Goal: Navigation & Orientation: Find specific page/section

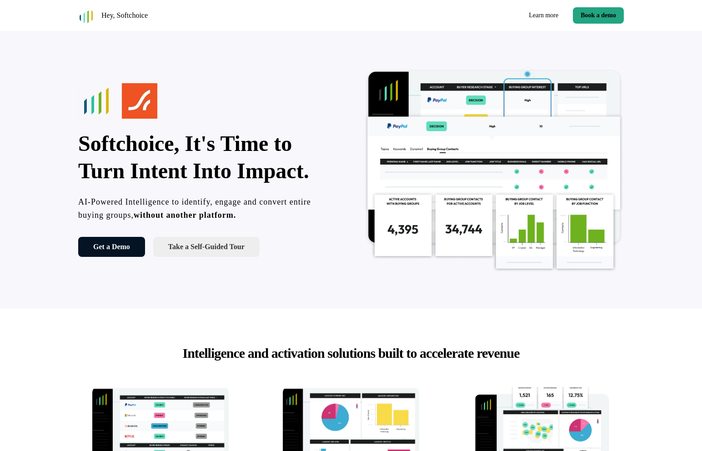
click at [229, 119] on div "Softchoice, It's Time to Turn Intent Into Impact. AI-Powered Intelligence to id…" at bounding box center [208, 170] width 260 height 174
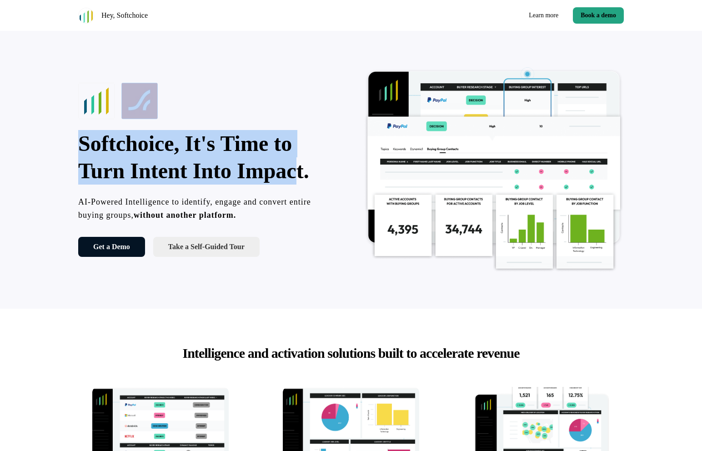
drag, startPoint x: 75, startPoint y: 83, endPoint x: 284, endPoint y: 175, distance: 228.6
click at [293, 176] on div "Softchoice, It's Time to Turn Intent Into Impact. AI-Powered Intelligence to id…" at bounding box center [351, 170] width 601 height 278
click at [284, 175] on p "Softchoice, It's Time to Turn Intent Into Impact." at bounding box center [208, 157] width 260 height 55
drag, startPoint x: 296, startPoint y: 177, endPoint x: 214, endPoint y: 122, distance: 98.3
click at [215, 123] on div "Softchoice, It's Time to Turn Intent Into Impact. AI-Powered Intelligence to id…" at bounding box center [208, 170] width 260 height 174
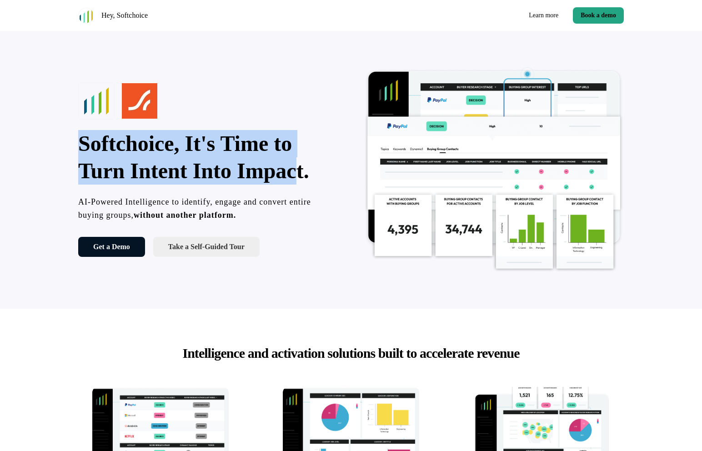
click at [214, 122] on div "Softchoice, It's Time to Turn Intent Into Impact. AI-Powered Intelligence to id…" at bounding box center [208, 170] width 260 height 174
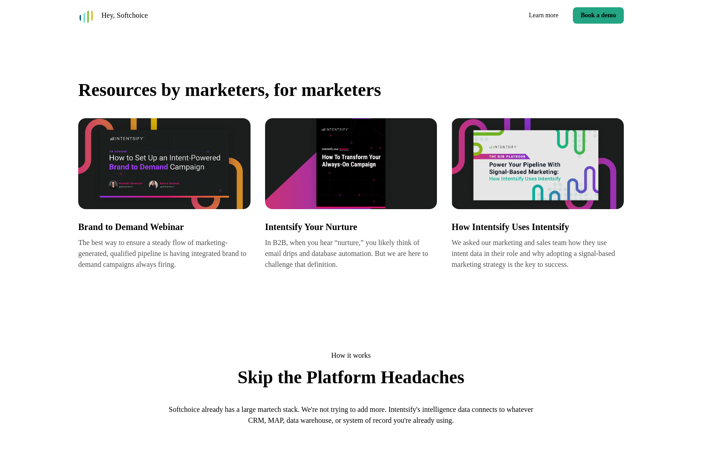
scroll to position [561, 0]
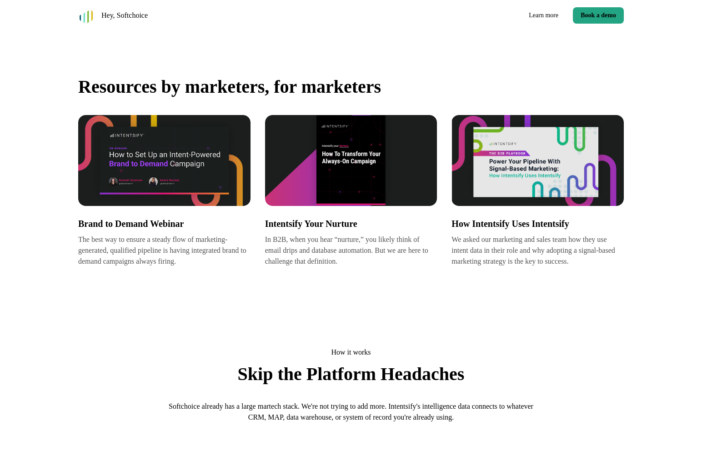
click at [349, 196] on img at bounding box center [351, 160] width 172 height 91
click at [549, 172] on img at bounding box center [538, 160] width 172 height 91
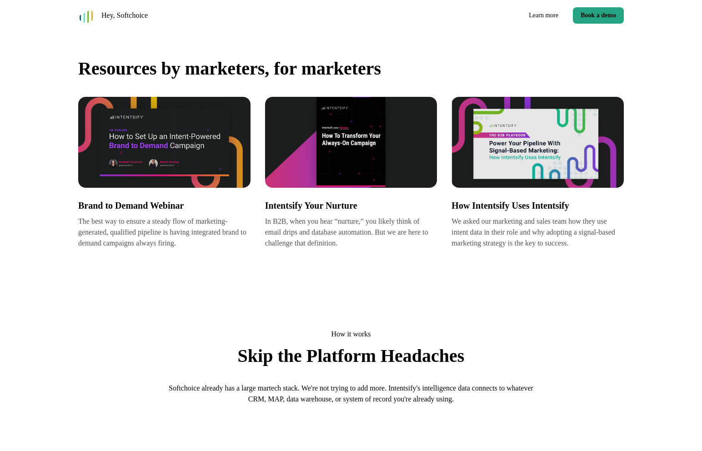
scroll to position [0, 0]
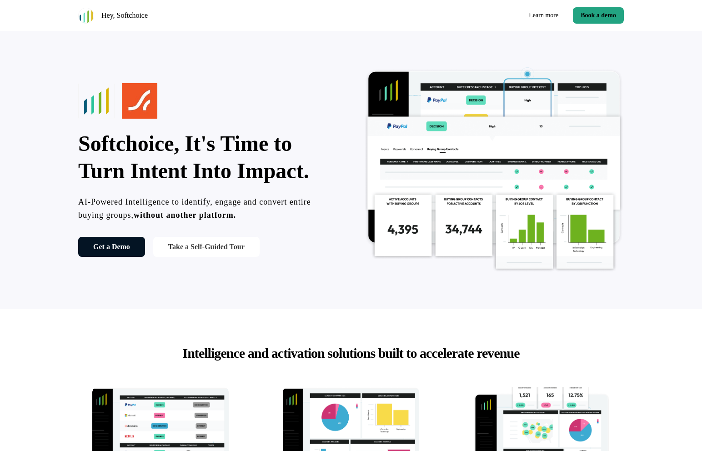
click at [213, 253] on link "Take a Self-Guided Tour" at bounding box center [206, 247] width 106 height 20
